Goal: Transaction & Acquisition: Purchase product/service

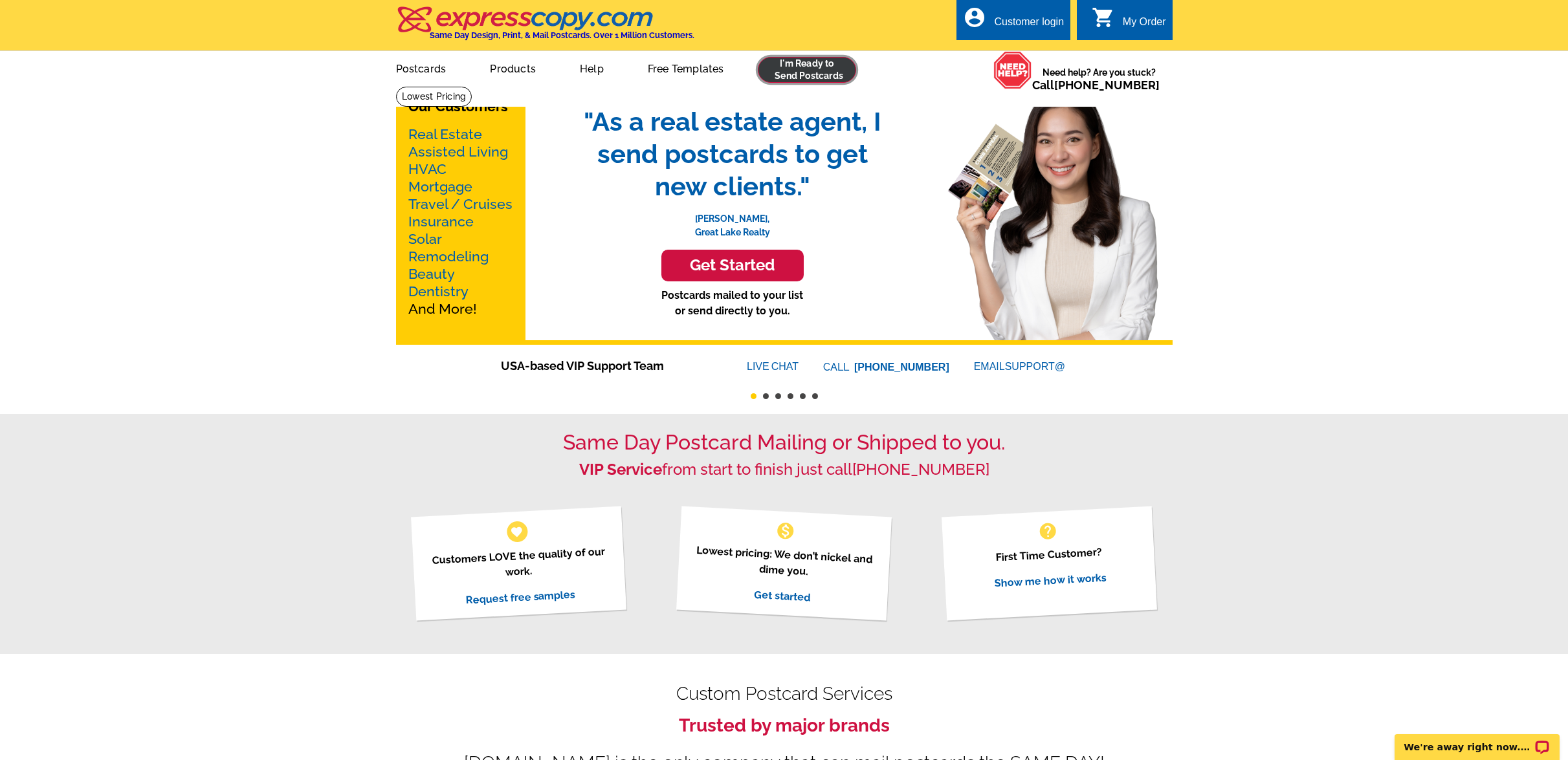
click at [804, 74] on link at bounding box center [807, 70] width 99 height 26
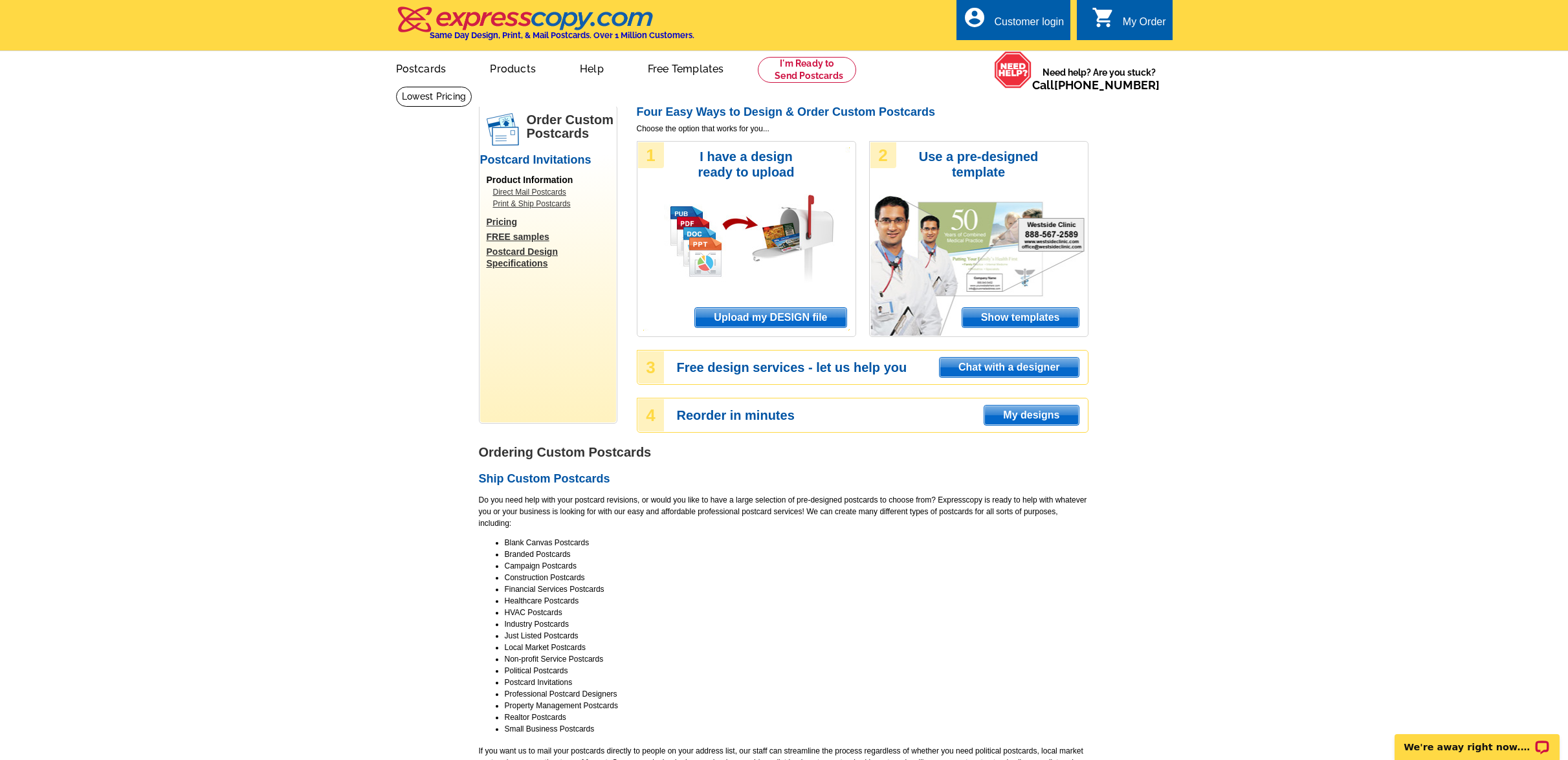
click at [752, 315] on span "Upload my DESIGN file" at bounding box center [770, 318] width 151 height 19
